Goal: Information Seeking & Learning: Learn about a topic

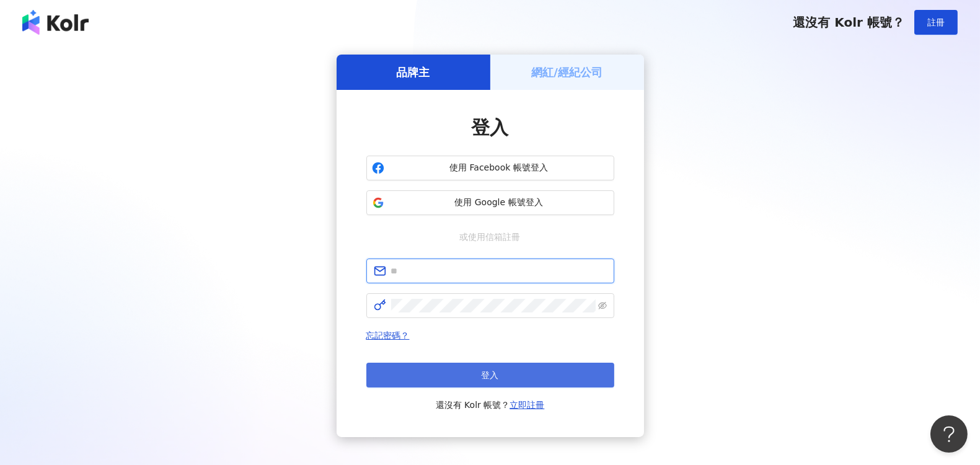
type input "**********"
click at [470, 363] on button "登入" at bounding box center [490, 375] width 248 height 25
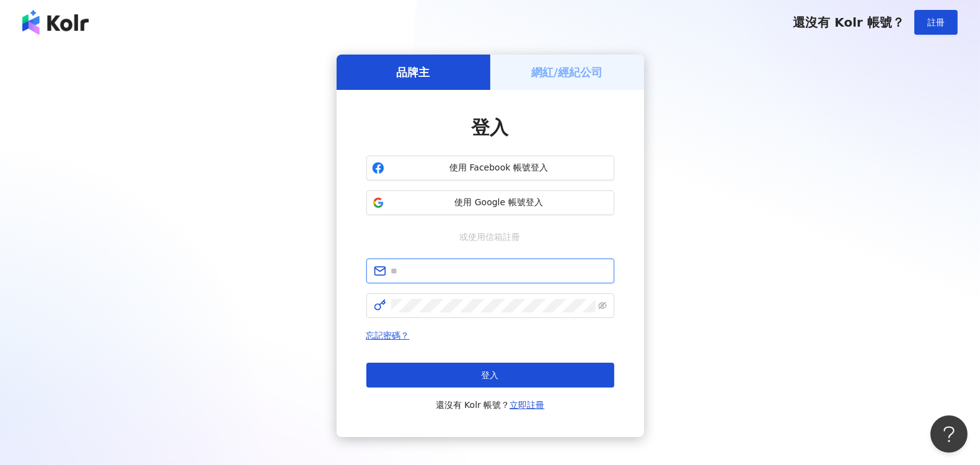
type input "**********"
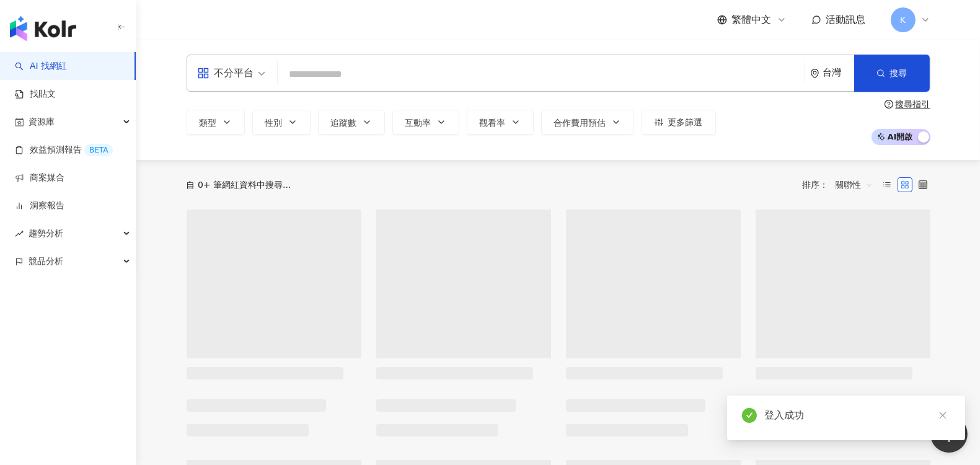
click at [315, 78] on input "search" at bounding box center [541, 75] width 517 height 24
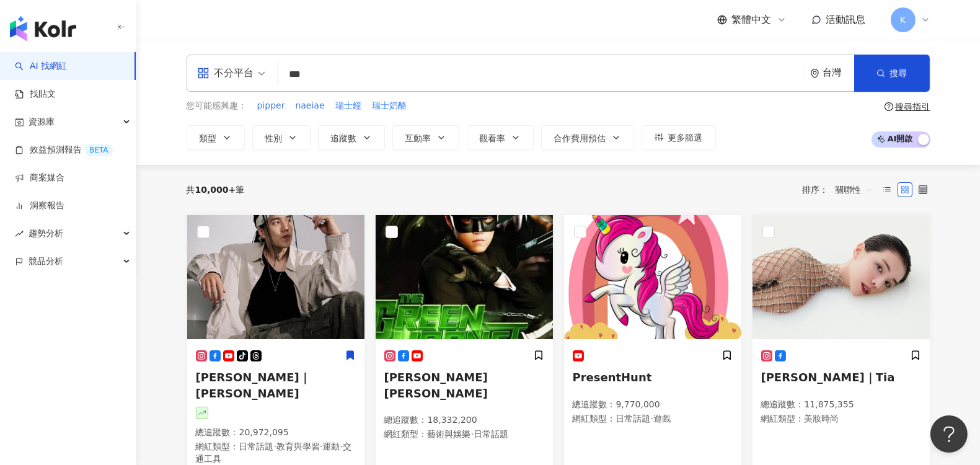
type input "***"
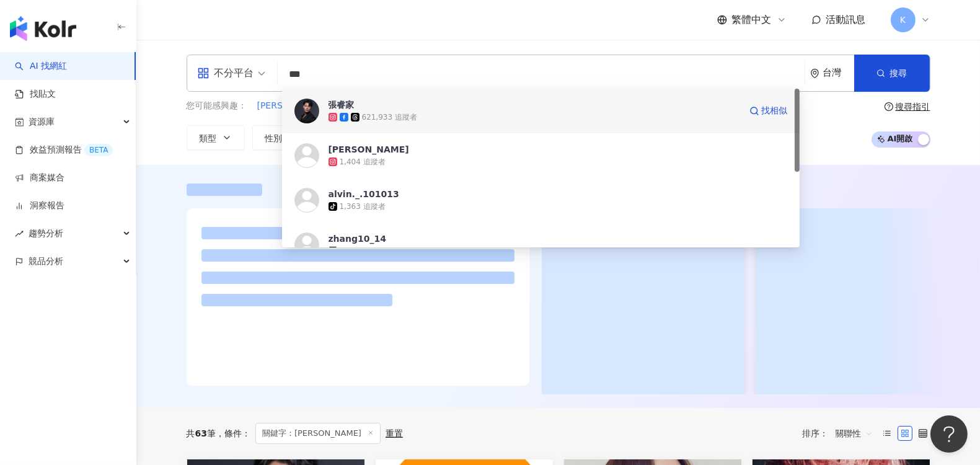
click at [403, 127] on div "張睿家 621,933 追蹤者 找相似" at bounding box center [541, 111] width 518 height 45
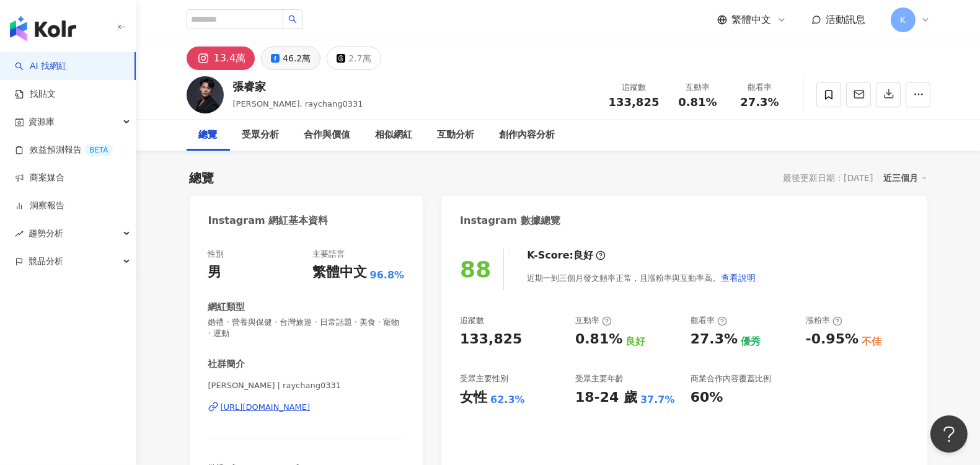
click at [283, 60] on div "46.2萬" at bounding box center [297, 58] width 28 height 17
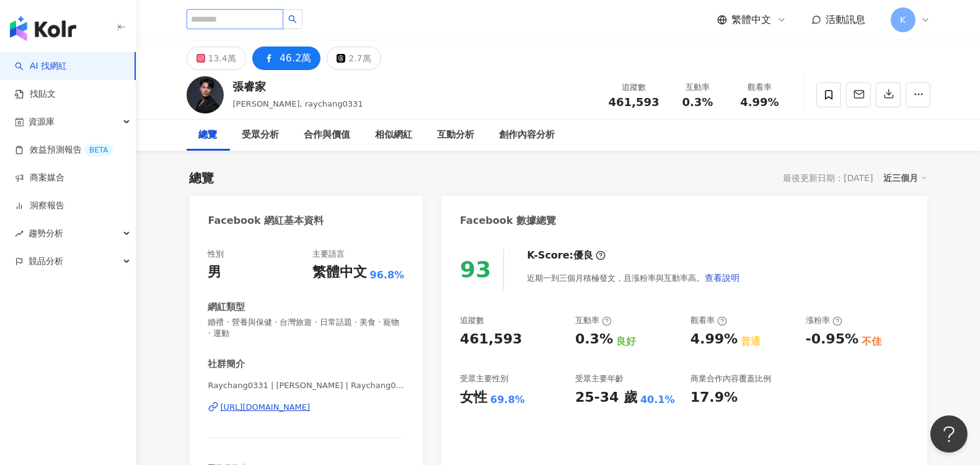
click at [213, 15] on input "search" at bounding box center [235, 19] width 97 height 20
type input "***"
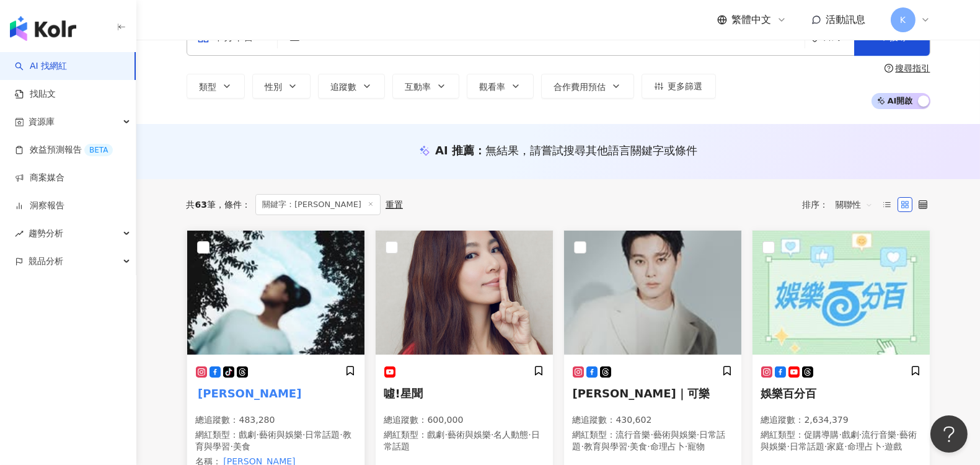
scroll to position [69, 0]
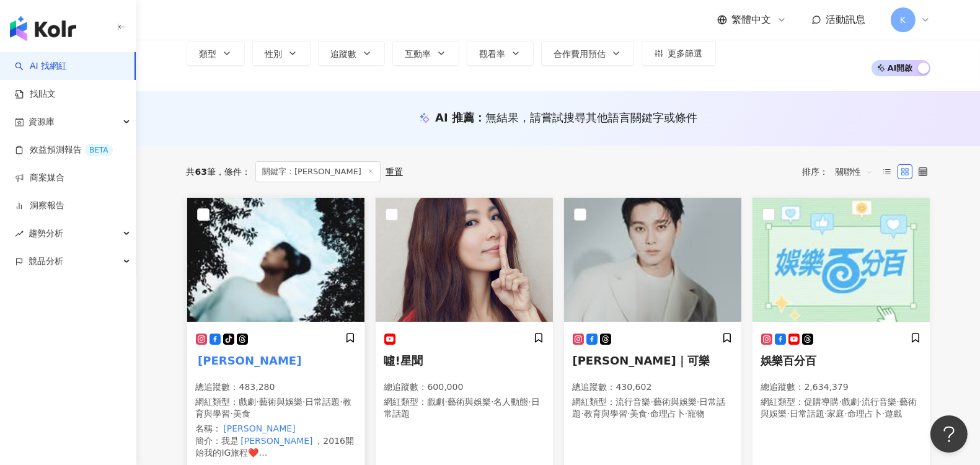
click at [255, 305] on img at bounding box center [275, 260] width 177 height 124
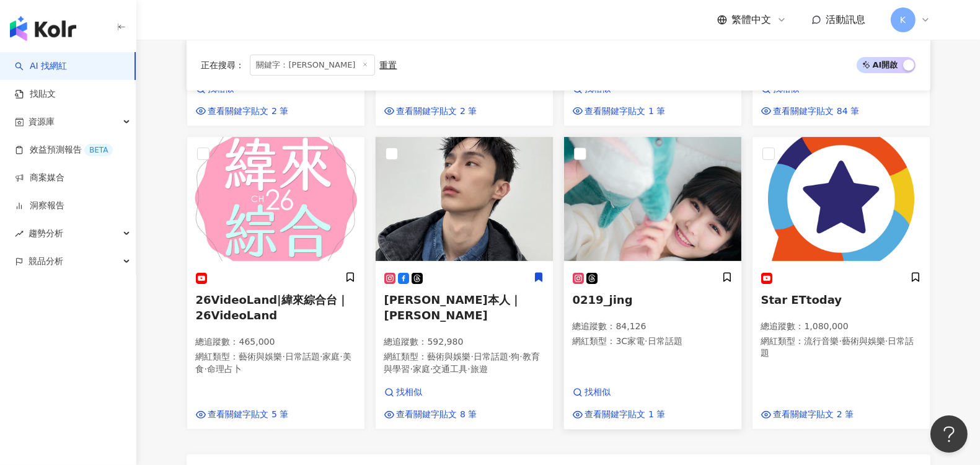
scroll to position [757, 0]
click at [509, 229] on img at bounding box center [464, 198] width 177 height 124
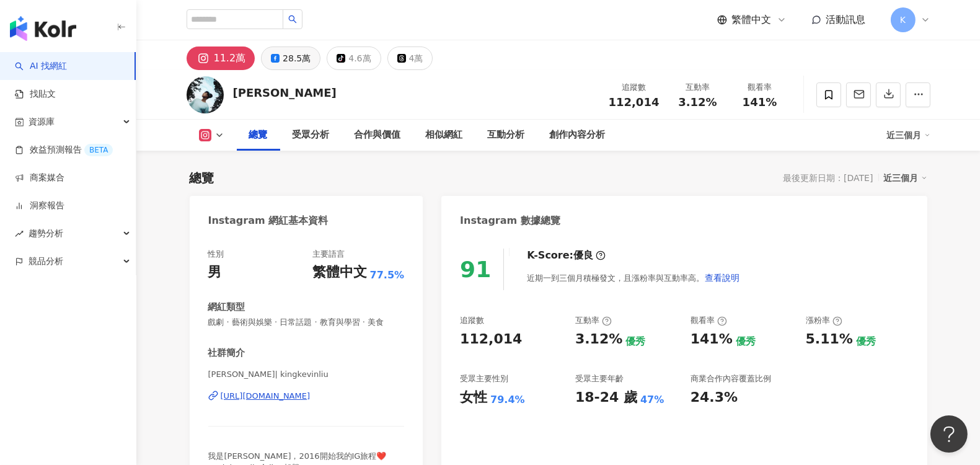
click at [296, 63] on div "28.5萬" at bounding box center [297, 58] width 28 height 17
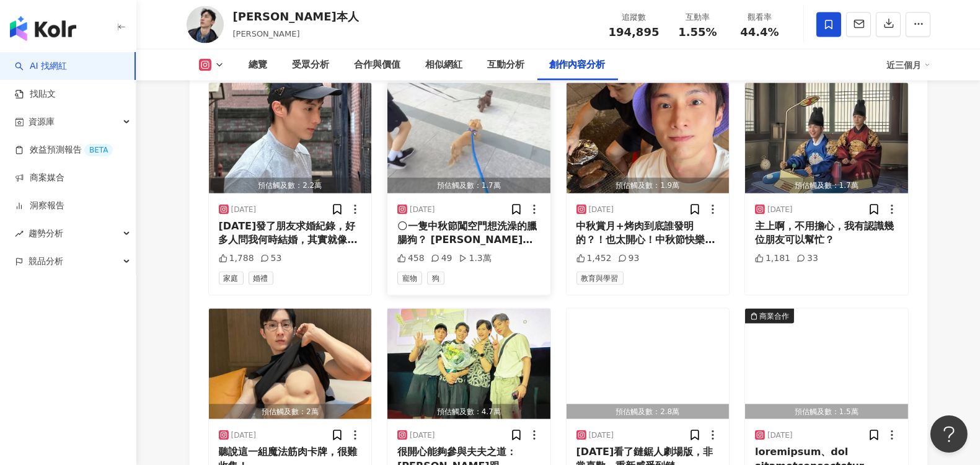
scroll to position [3925, 0]
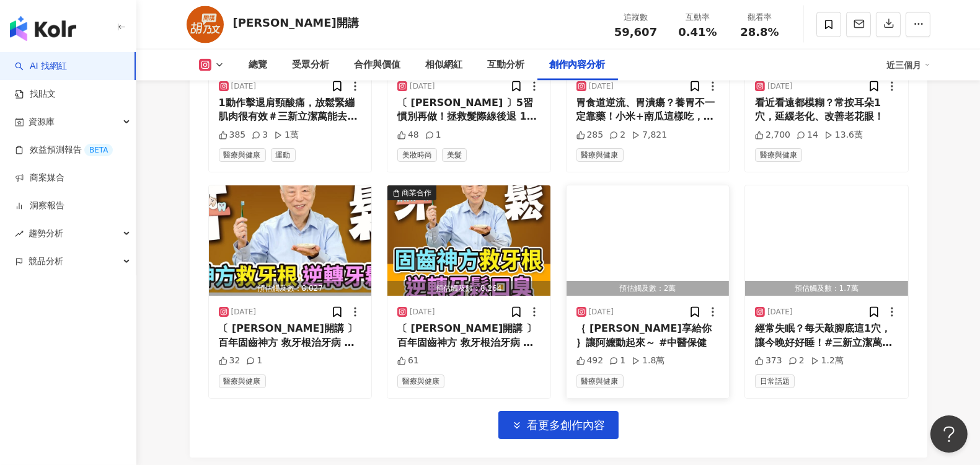
scroll to position [4277, 0]
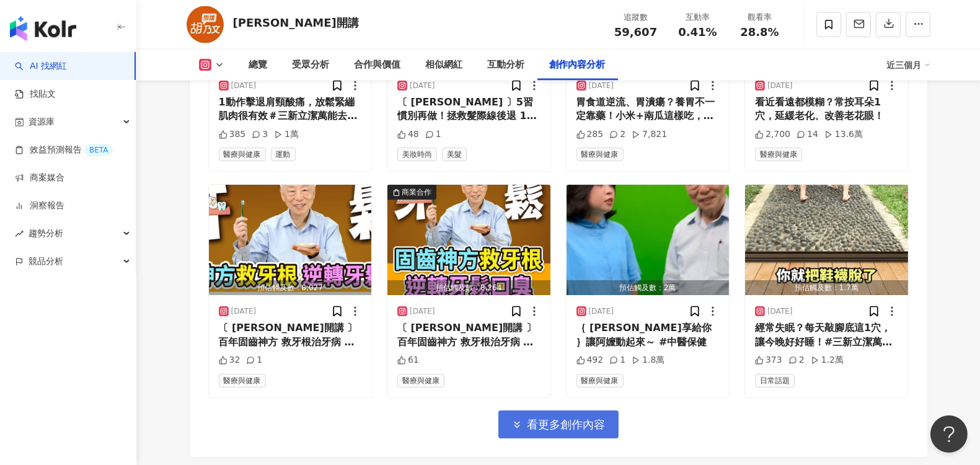
click at [613, 410] on button "看更多創作內容" at bounding box center [558, 424] width 120 height 28
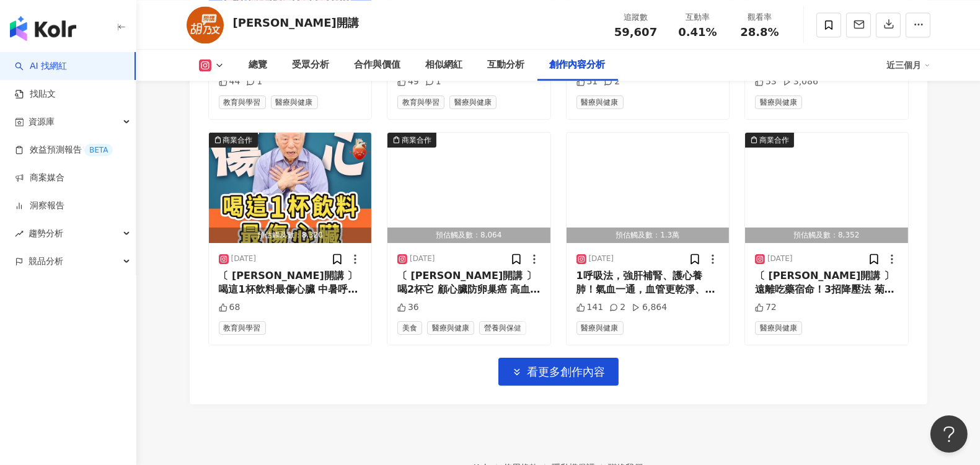
scroll to position [5034, 0]
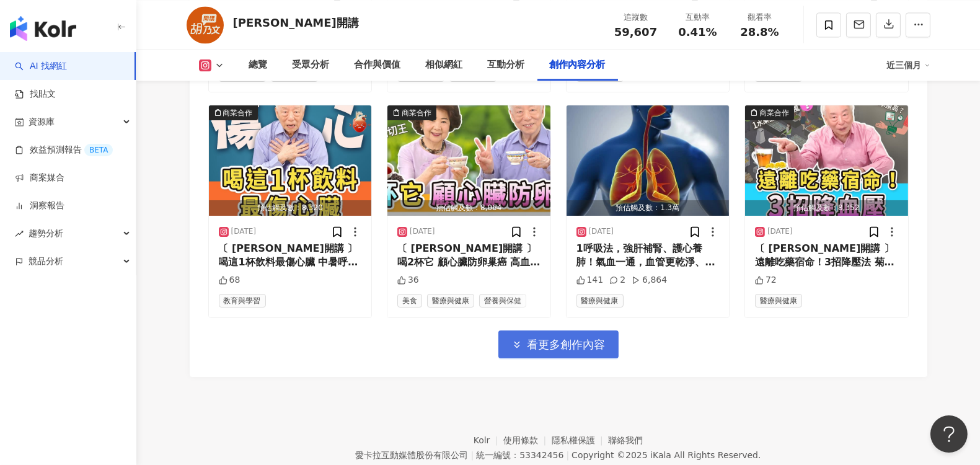
click at [586, 338] on span "看更多創作內容" at bounding box center [566, 345] width 78 height 14
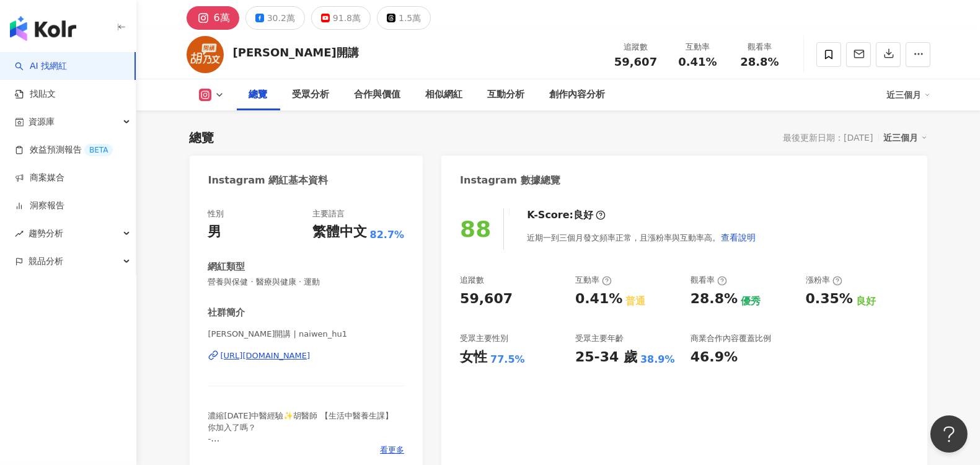
scroll to position [0, 0]
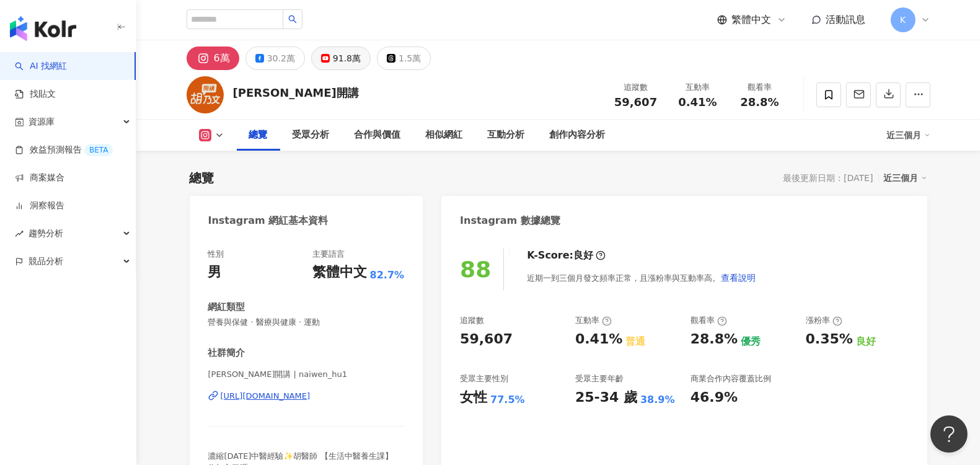
click at [342, 64] on div "91.8萬" at bounding box center [347, 58] width 28 height 17
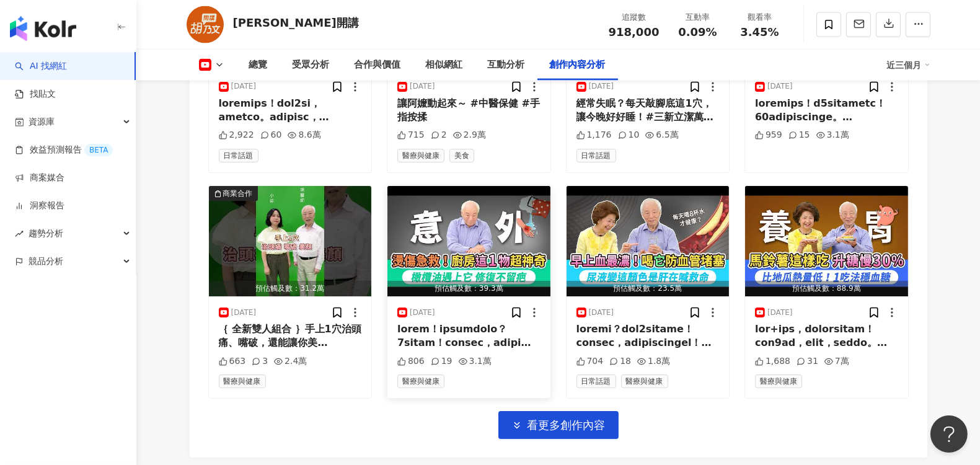
scroll to position [3856, 0]
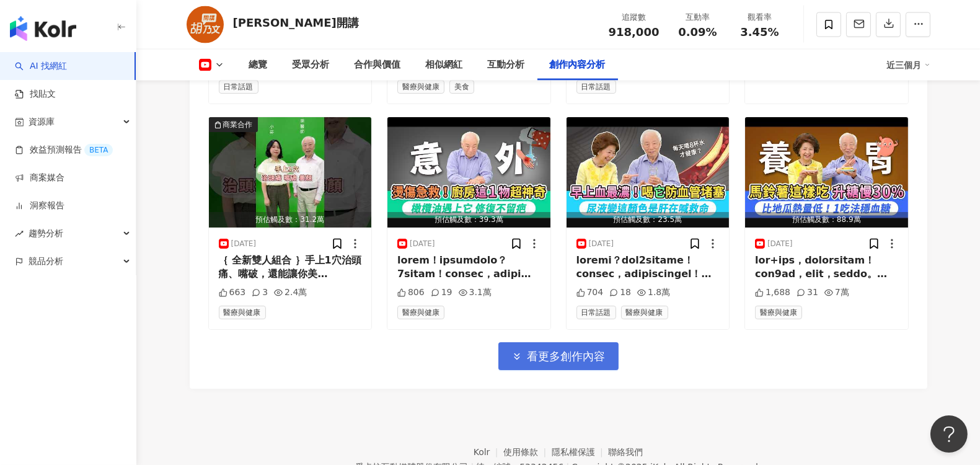
click at [575, 350] on span "看更多創作內容" at bounding box center [566, 357] width 78 height 14
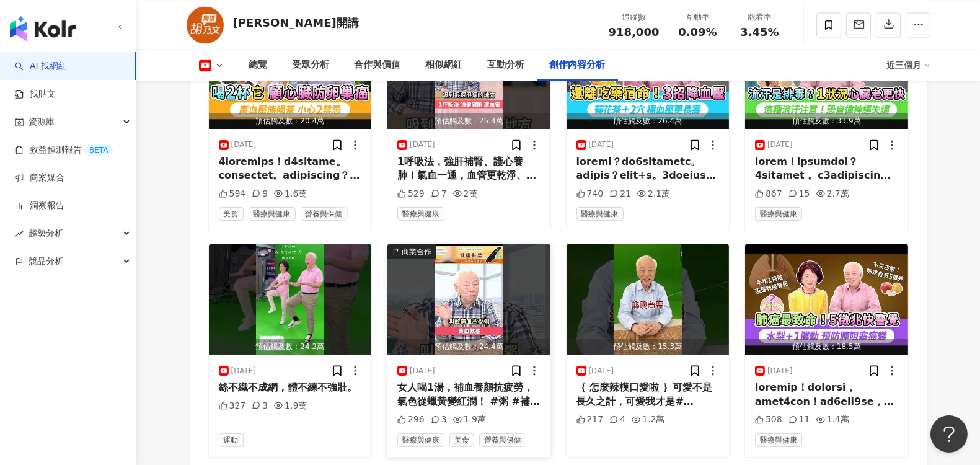
scroll to position [4476, 0]
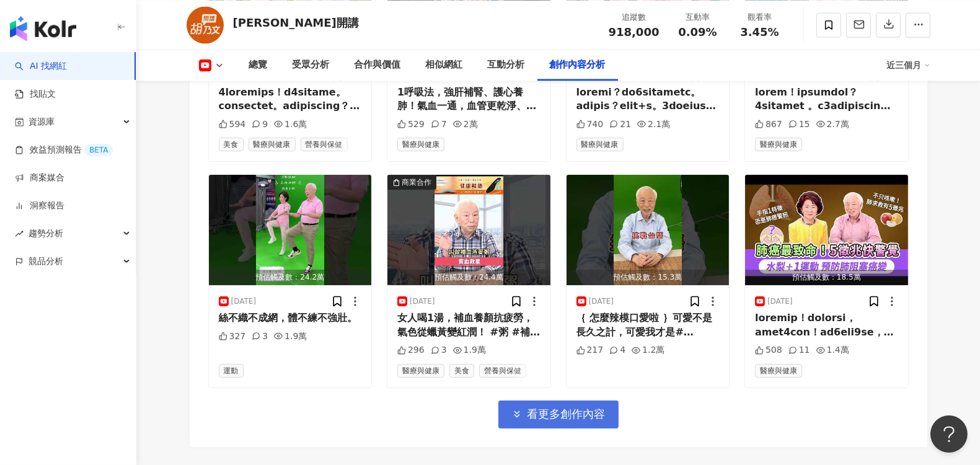
click at [575, 407] on span "看更多創作內容" at bounding box center [566, 414] width 78 height 14
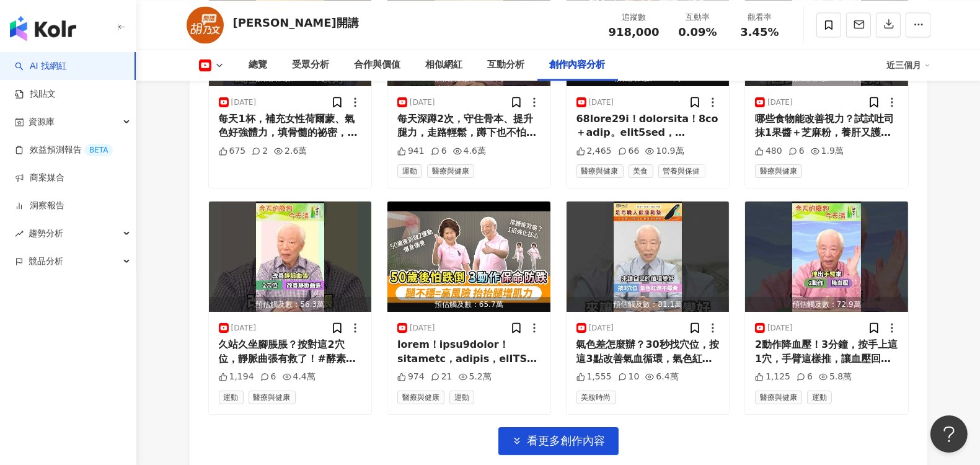
scroll to position [5165, 0]
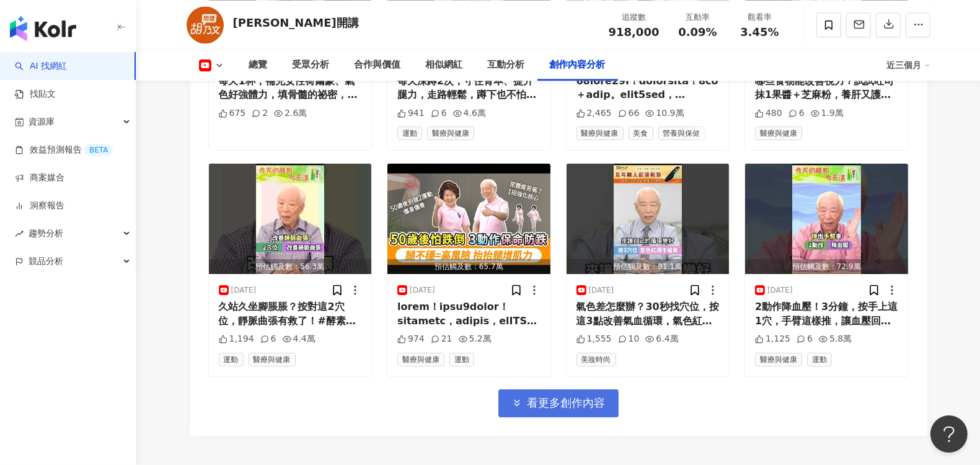
click at [533, 396] on span "看更多創作內容" at bounding box center [566, 403] width 78 height 14
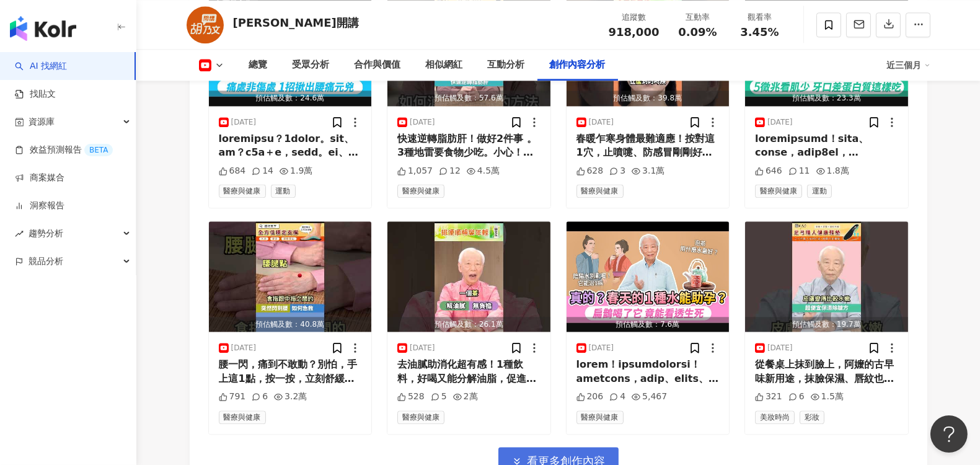
scroll to position [5853, 0]
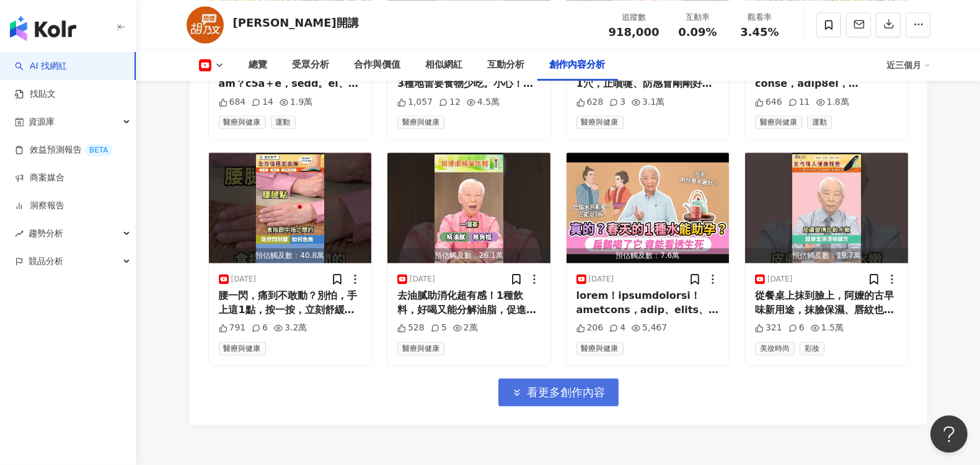
click at [544, 386] on span "看更多創作內容" at bounding box center [566, 393] width 78 height 14
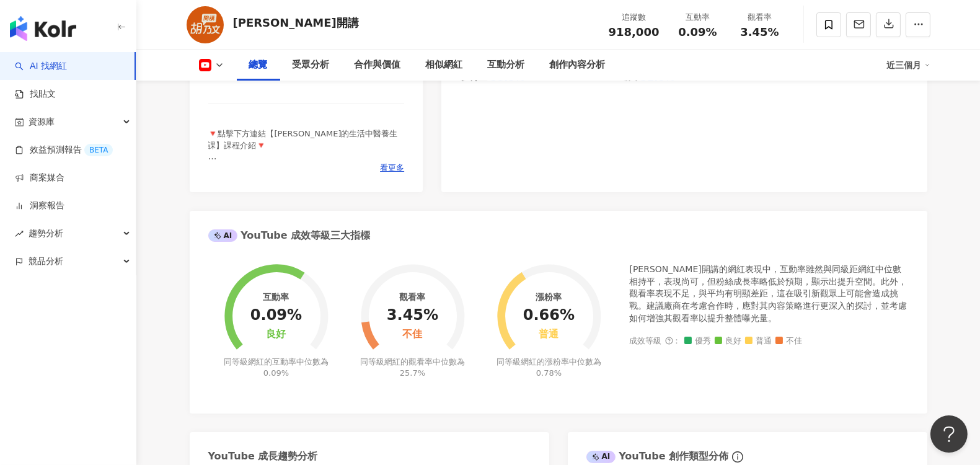
scroll to position [0, 0]
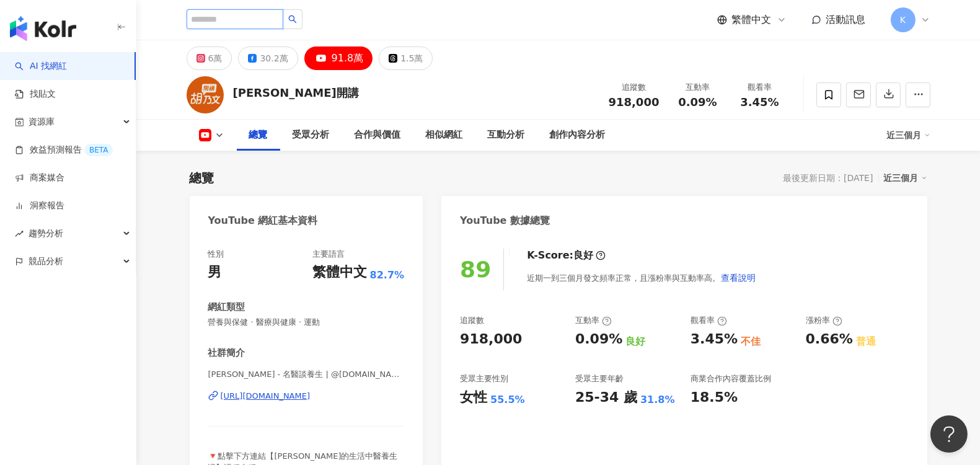
click at [219, 17] on input "search" at bounding box center [235, 19] width 97 height 20
type input "*"
type input "*****"
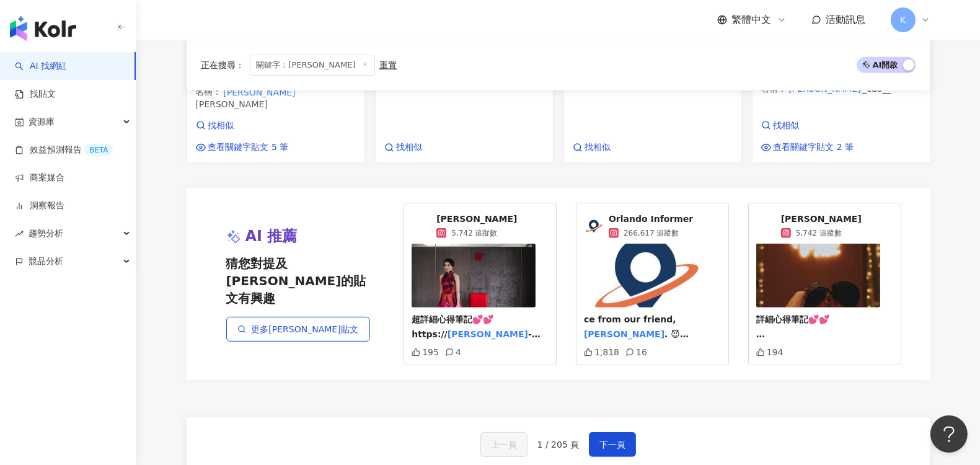
scroll to position [1101, 0]
click at [601, 439] on span "下一頁" at bounding box center [612, 444] width 26 height 10
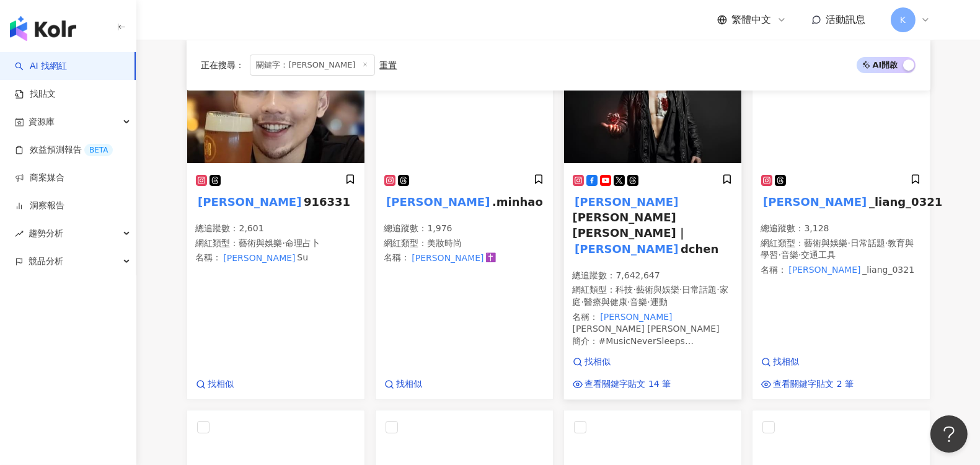
scroll to position [196, 0]
